Goal: Information Seeking & Learning: Learn about a topic

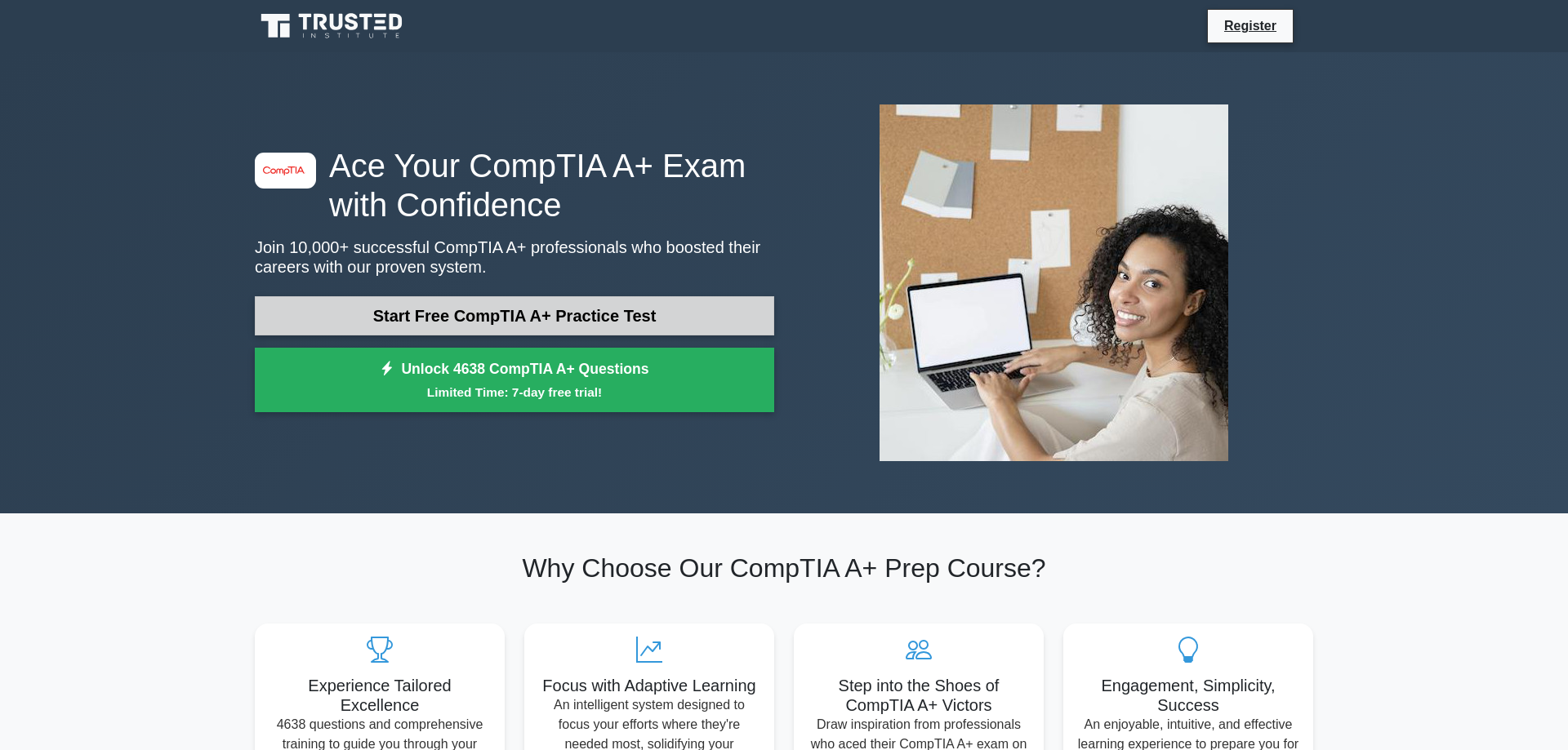
click at [534, 315] on link "Start Free CompTIA A+ Practice Test" at bounding box center [514, 316] width 519 height 39
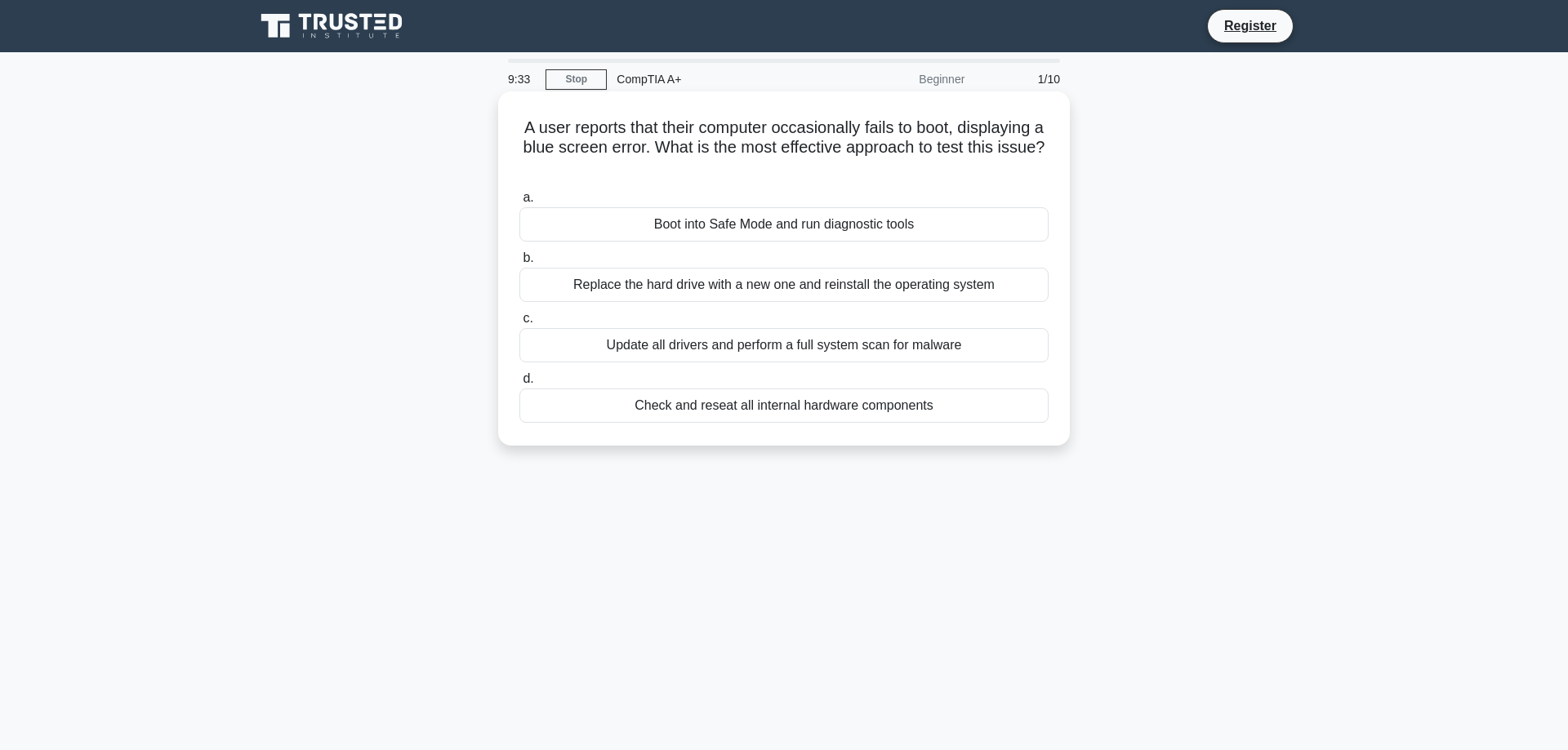
click at [782, 407] on div "Check and reseat all internal hardware components" at bounding box center [783, 406] width 529 height 34
click at [519, 384] on input "d. Check and reseat all internal hardware components" at bounding box center [519, 379] width 0 height 10
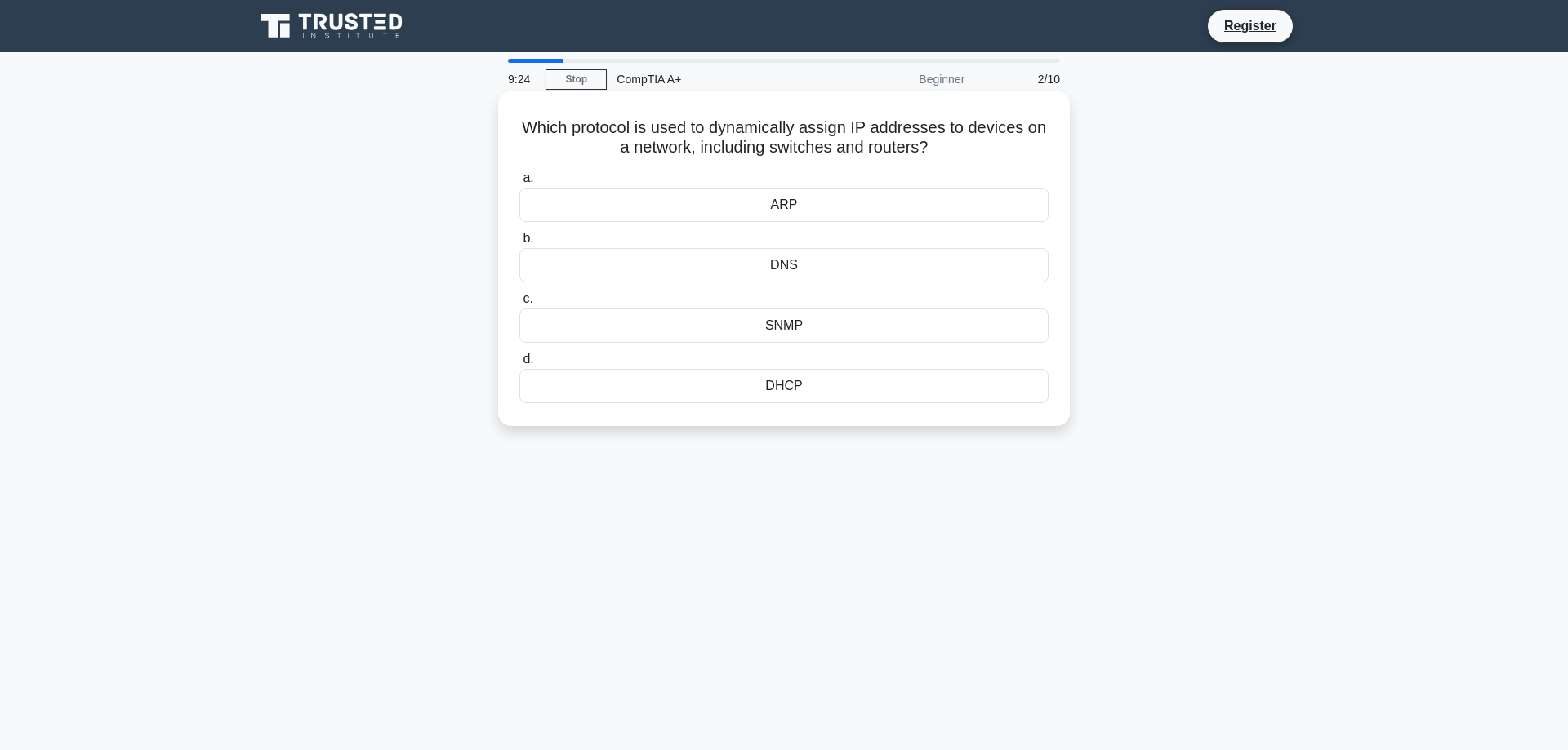
click at [792, 389] on div "DHCP" at bounding box center [783, 386] width 529 height 34
click at [519, 365] on input "d. DHCP" at bounding box center [519, 360] width 0 height 10
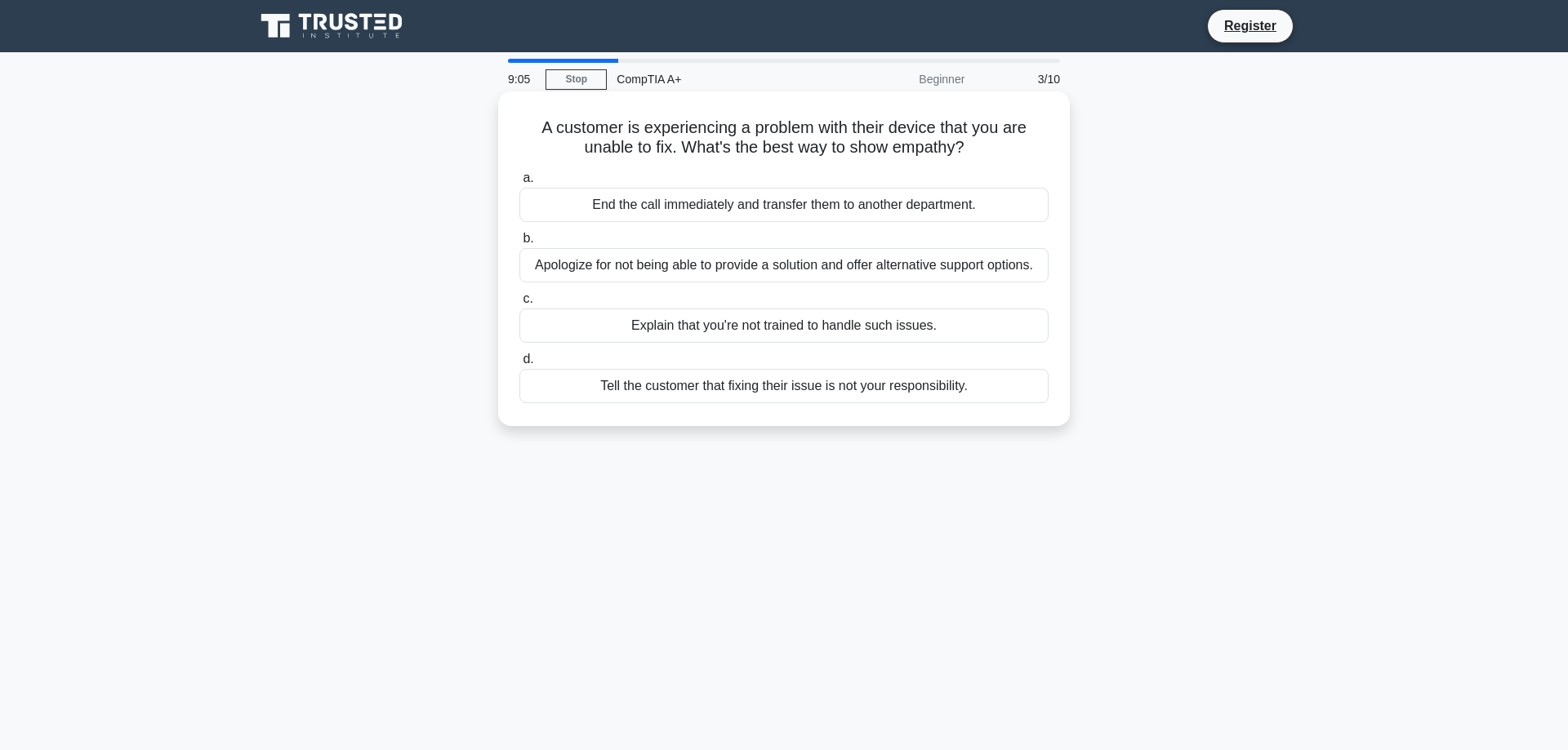
click at [782, 274] on div "Apologize for not being able to provide a solution and offer alternative suppor…" at bounding box center [783, 265] width 529 height 34
click at [519, 244] on input "b. Apologize for not being able to provide a solution and offer alternative sup…" at bounding box center [519, 239] width 0 height 10
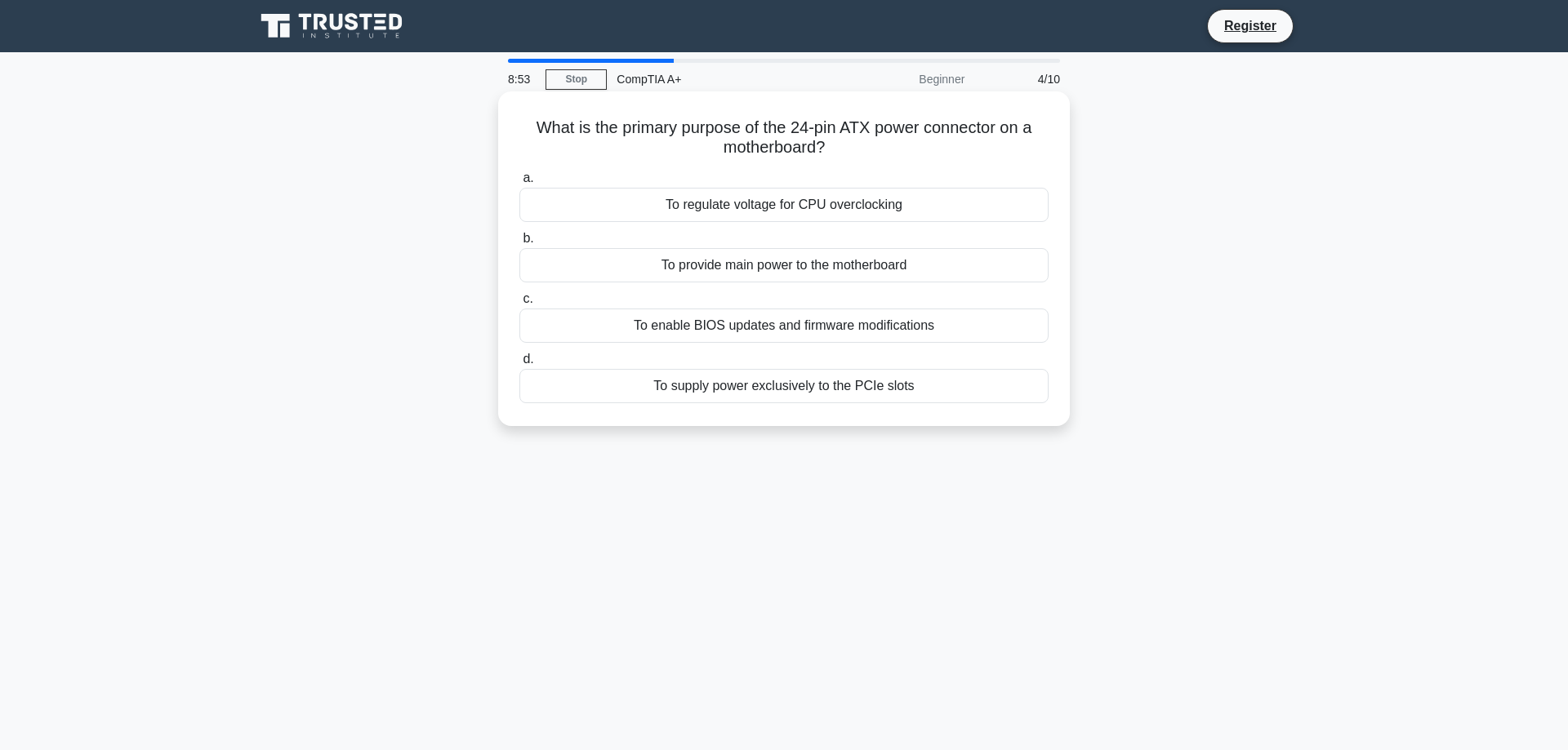
click at [789, 271] on div "To provide main power to the motherboard" at bounding box center [783, 265] width 529 height 34
click at [519, 244] on input "b. To provide main power to the motherboard" at bounding box center [519, 239] width 0 height 10
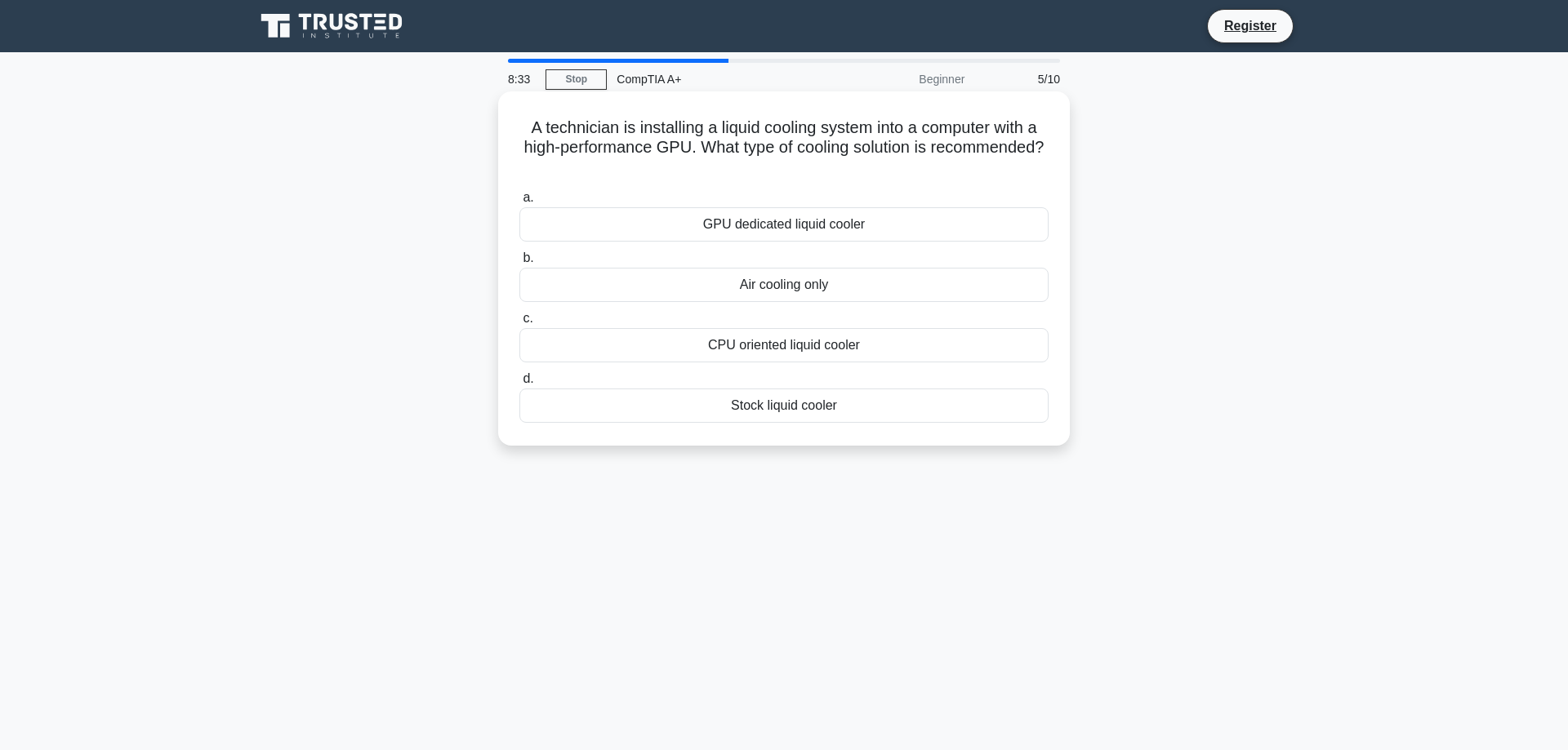
click at [799, 236] on div "GPU dedicated liquid cooler" at bounding box center [783, 224] width 529 height 34
click at [519, 204] on input "a. GPU dedicated liquid cooler" at bounding box center [519, 198] width 0 height 10
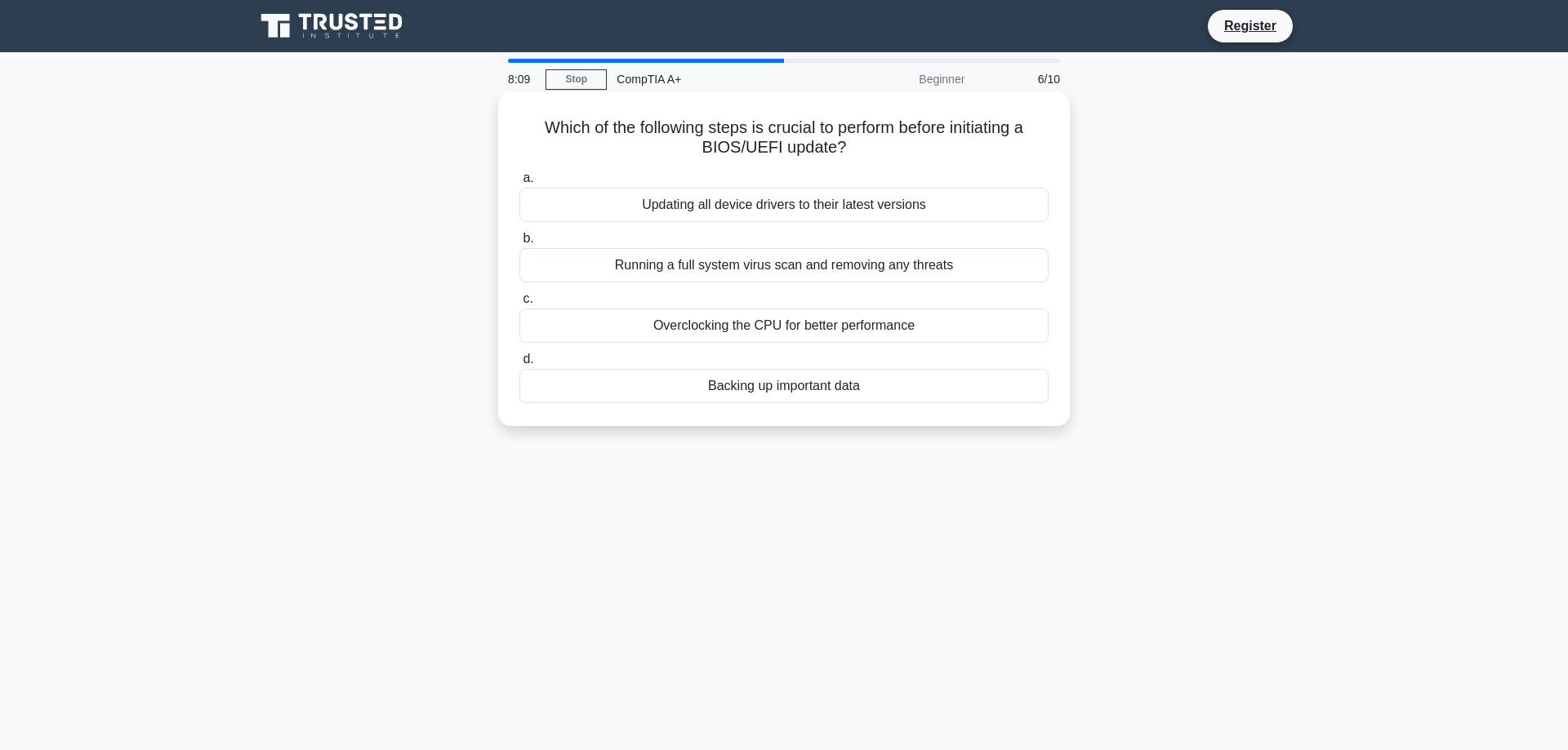
click at [760, 382] on div "Backing up important data" at bounding box center [783, 386] width 529 height 34
click at [519, 365] on input "d. Backing up important data" at bounding box center [519, 360] width 0 height 10
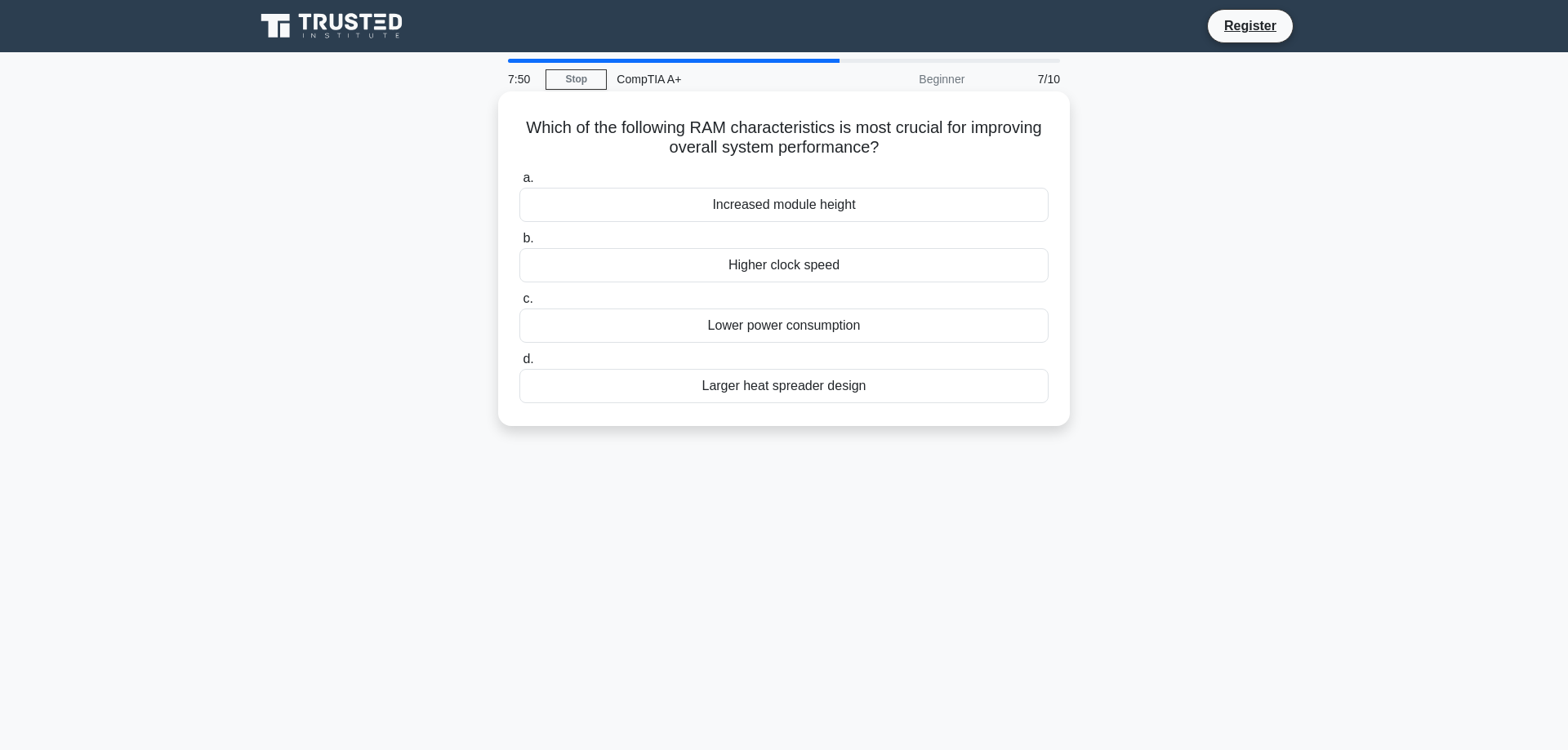
click at [804, 268] on div "Higher clock speed" at bounding box center [783, 265] width 529 height 34
click at [519, 244] on input "b. Higher clock speed" at bounding box center [519, 239] width 0 height 10
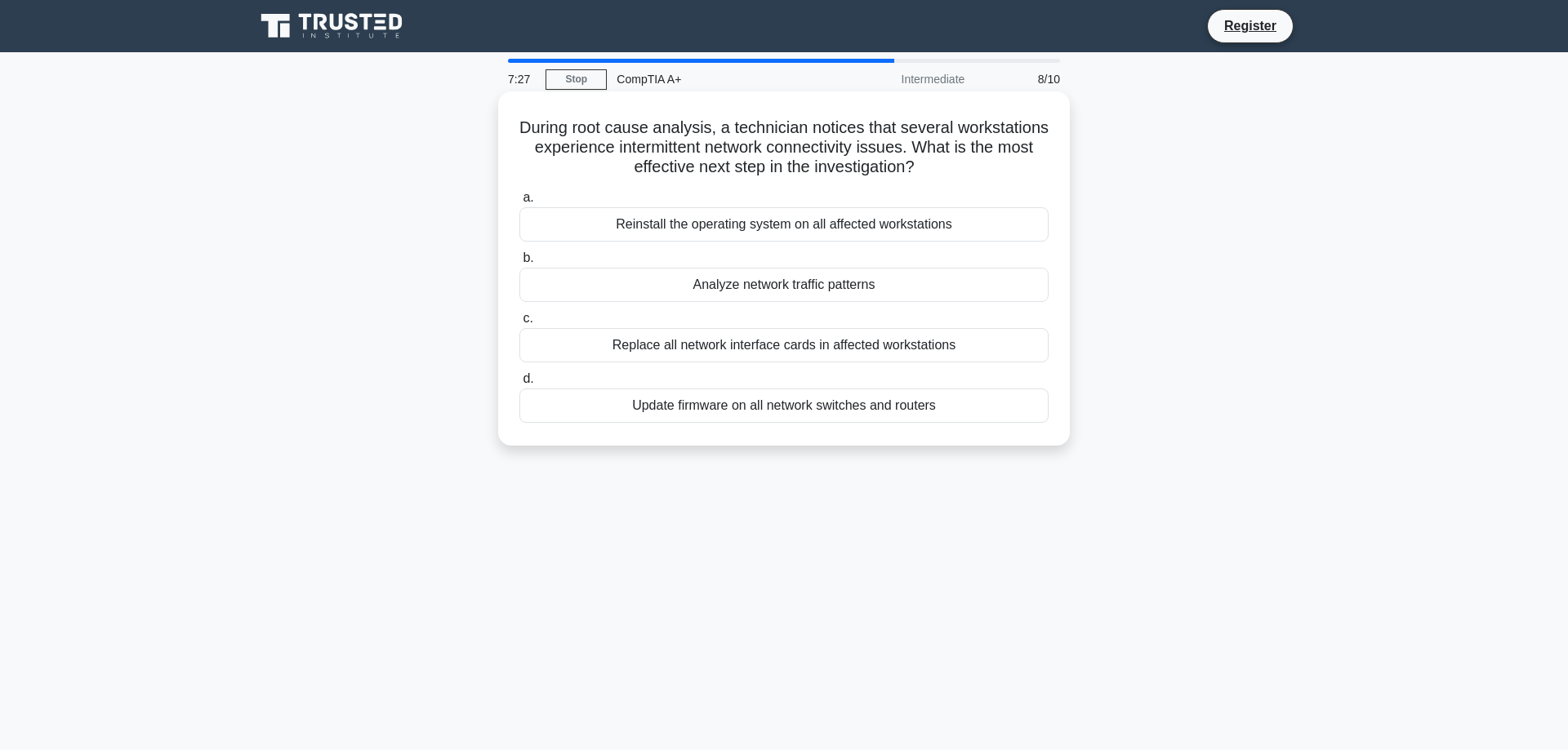
click at [795, 291] on div "Analyze network traffic patterns" at bounding box center [783, 285] width 529 height 34
click at [519, 263] on input "b. Analyze network traffic patterns" at bounding box center [519, 258] width 0 height 10
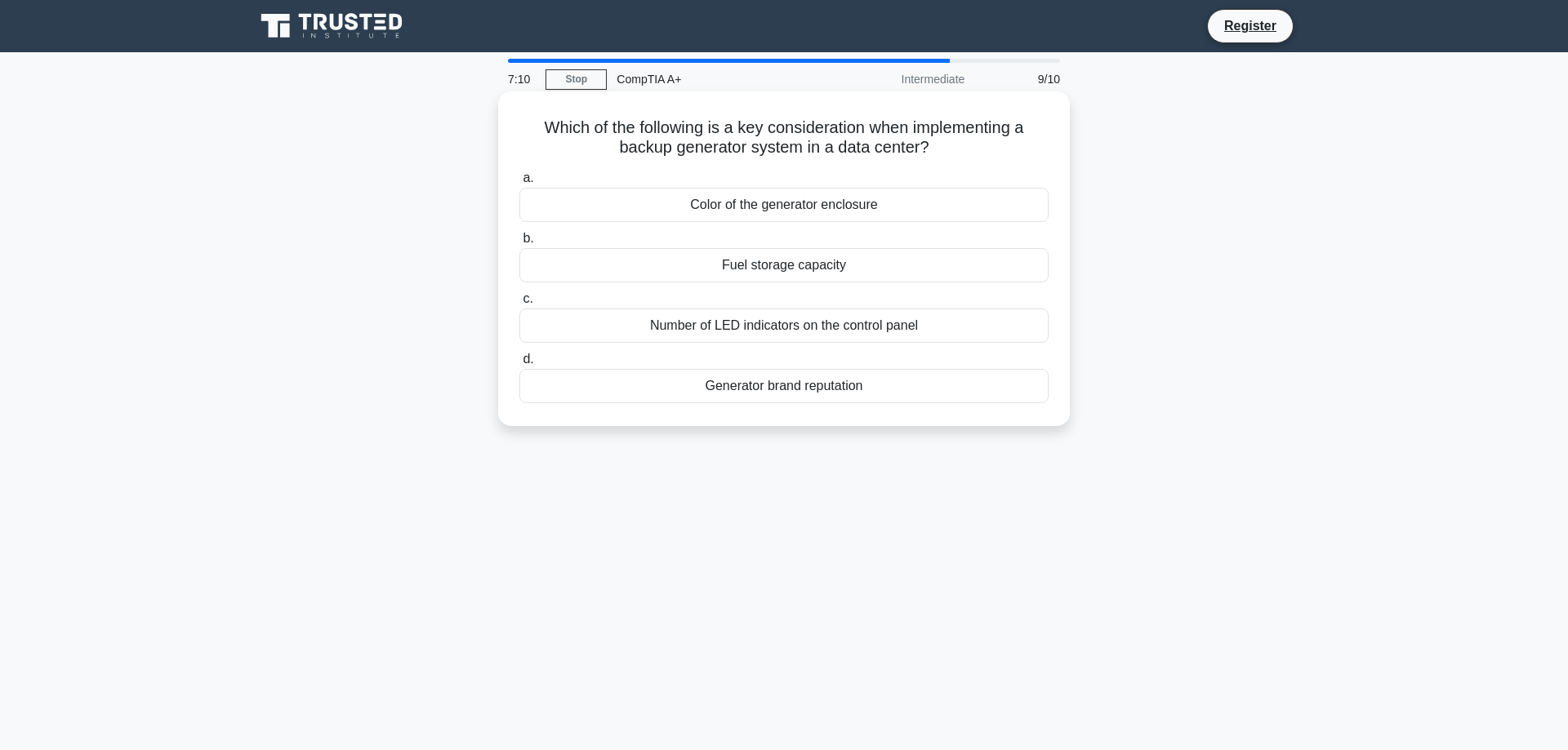
click at [789, 274] on div "Fuel storage capacity" at bounding box center [783, 265] width 529 height 34
click at [519, 244] on input "b. Fuel storage capacity" at bounding box center [519, 239] width 0 height 10
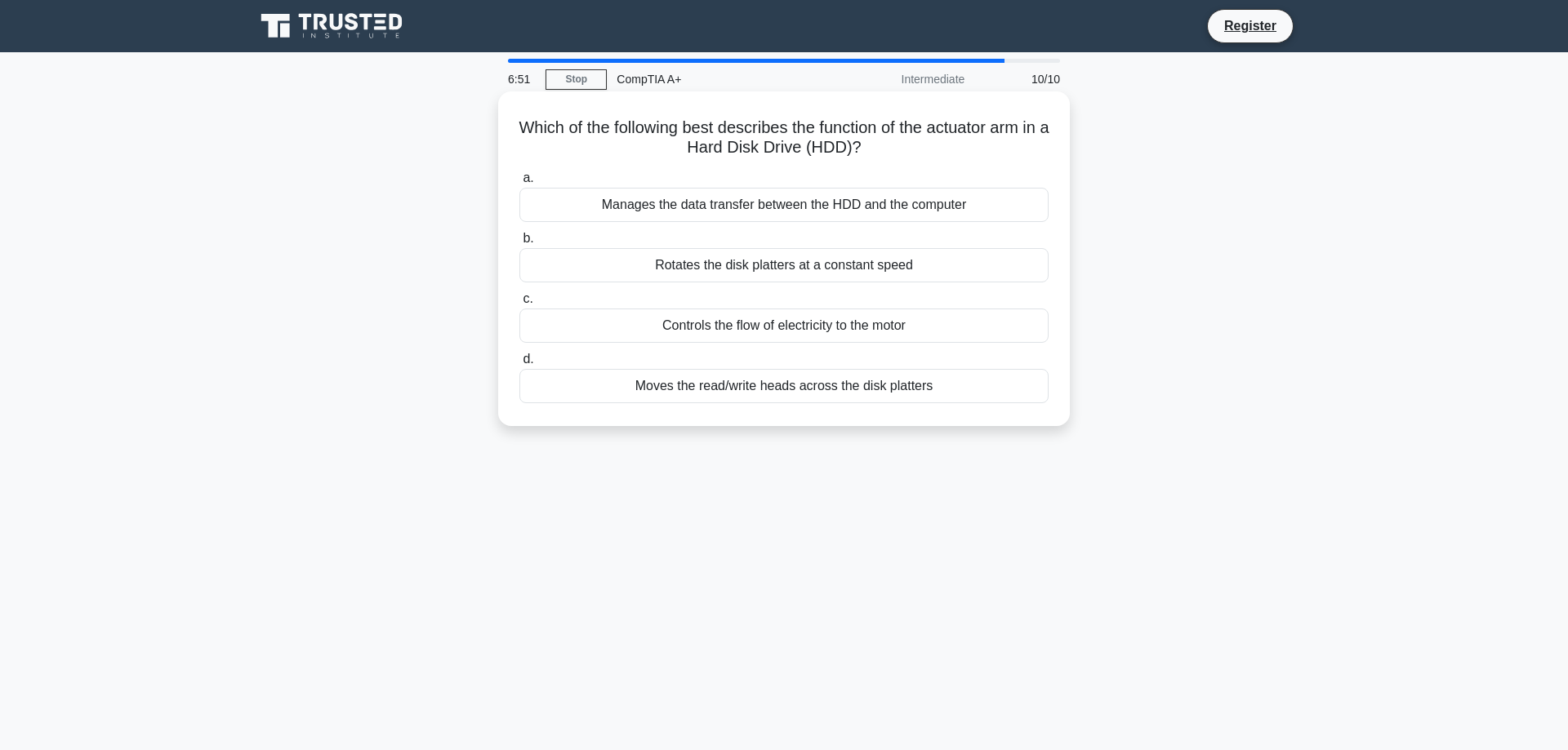
click at [741, 390] on div "Moves the read/write heads across the disk platters" at bounding box center [783, 386] width 529 height 34
click at [519, 365] on input "d. Moves the read/write heads across the disk platters" at bounding box center [519, 360] width 0 height 10
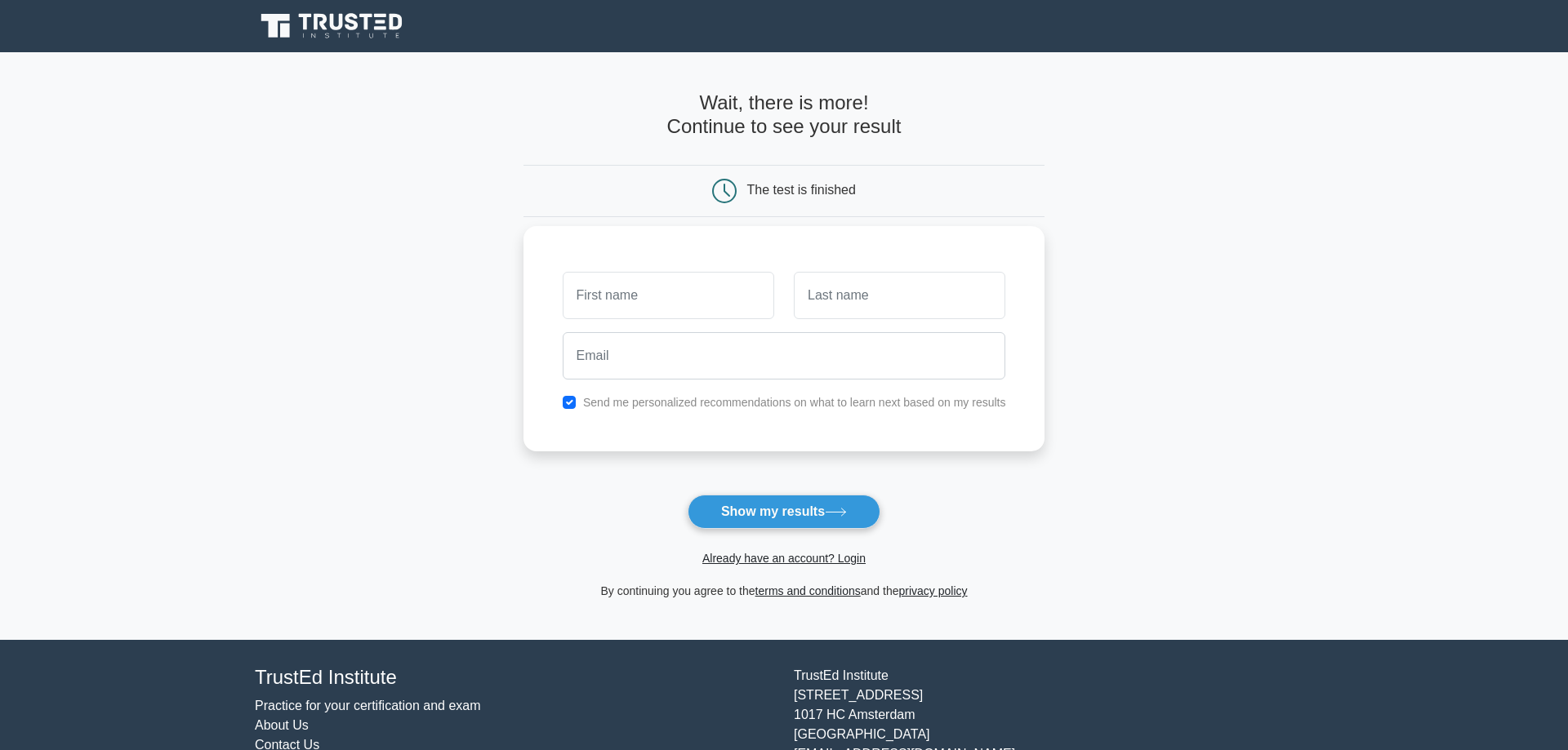
click at [669, 309] on input "text" at bounding box center [668, 296] width 211 height 48
type input "D"
type input "R"
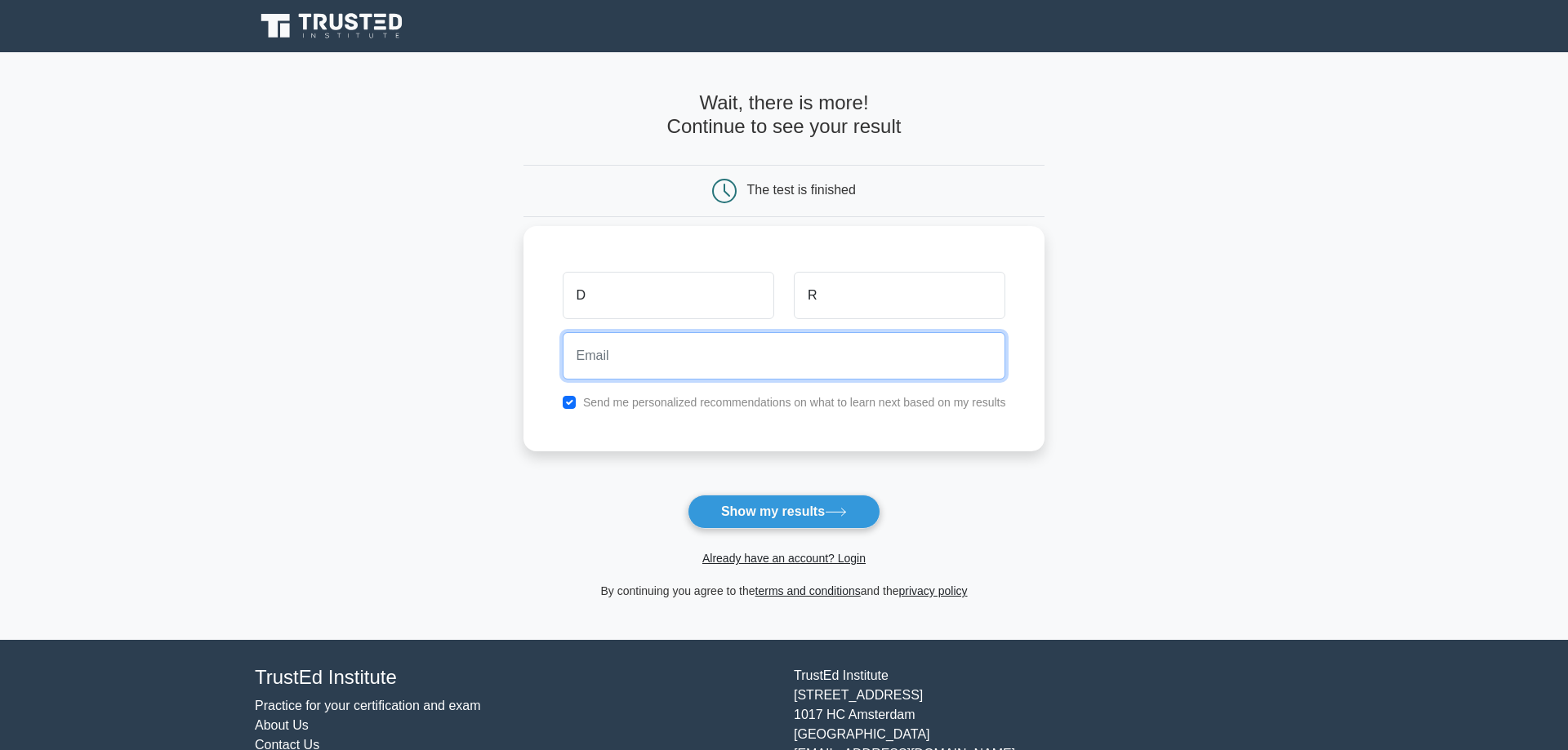
click at [651, 361] on input "email" at bounding box center [784, 356] width 443 height 48
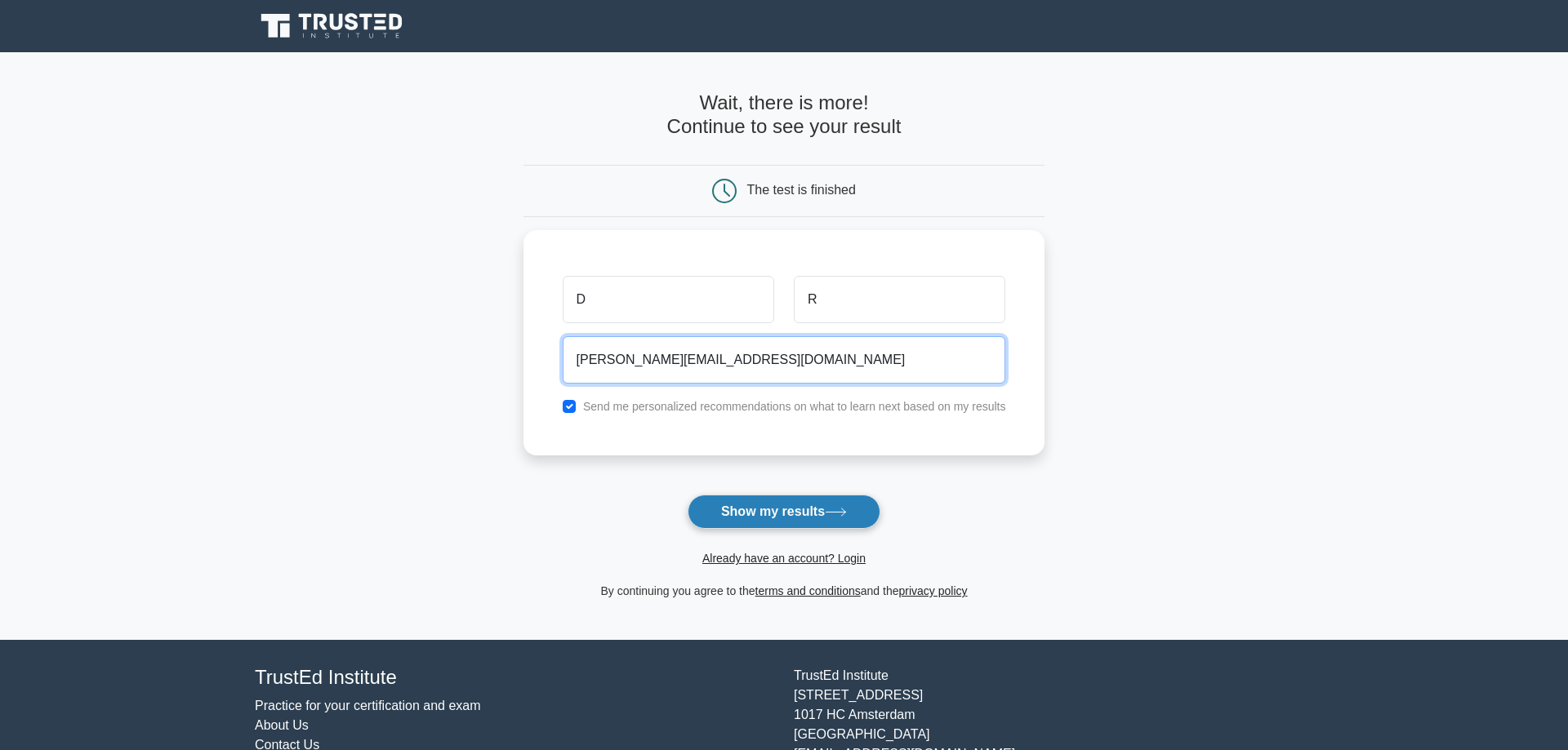
type input "[PERSON_NAME][EMAIL_ADDRESS][DOMAIN_NAME]"
click at [771, 507] on button "Show my results" at bounding box center [784, 512] width 193 height 34
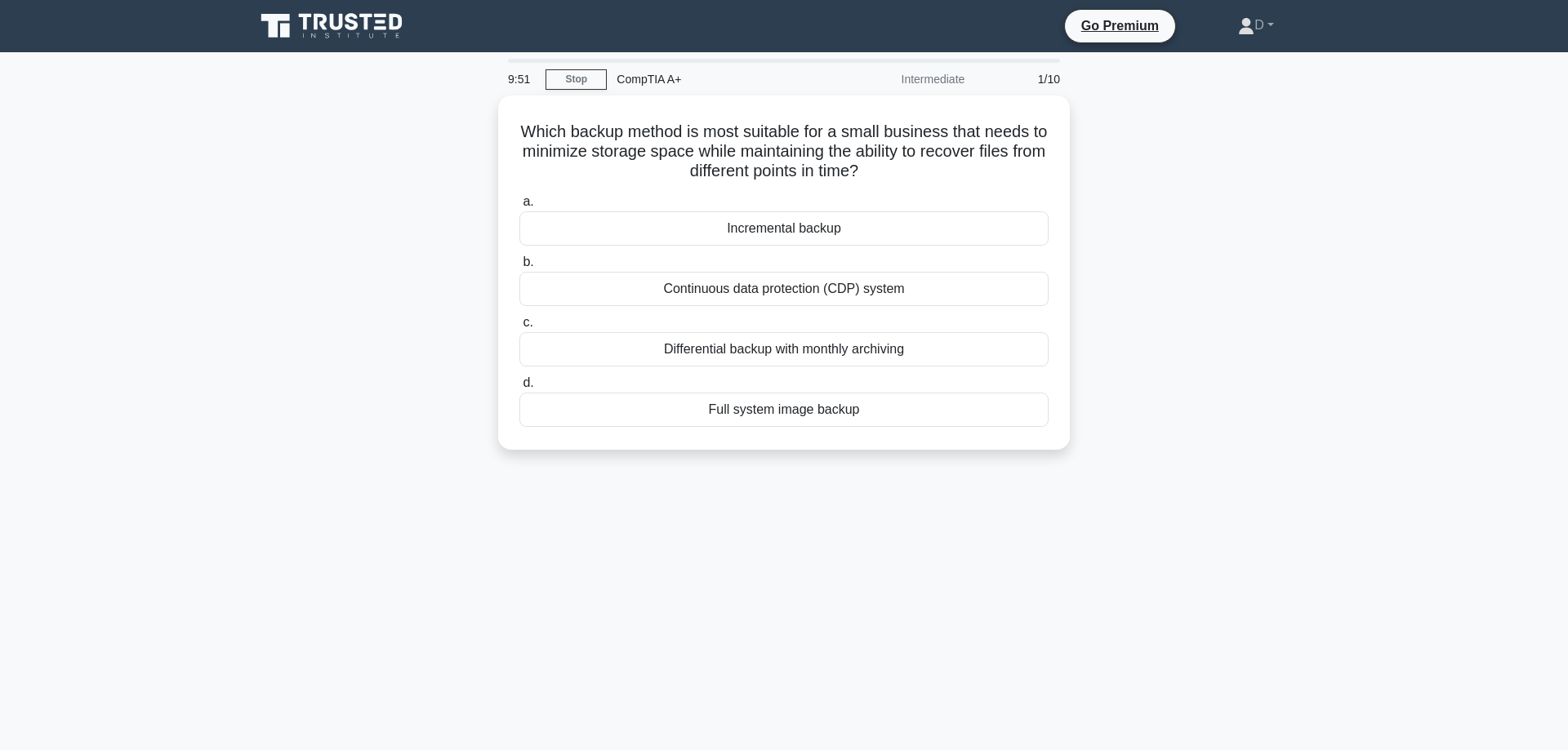
click at [358, 459] on div "Which backup method is most suitable for a small business that needs to minimiz…" at bounding box center [783, 282] width 1078 height 374
